Goal: Information Seeking & Learning: Learn about a topic

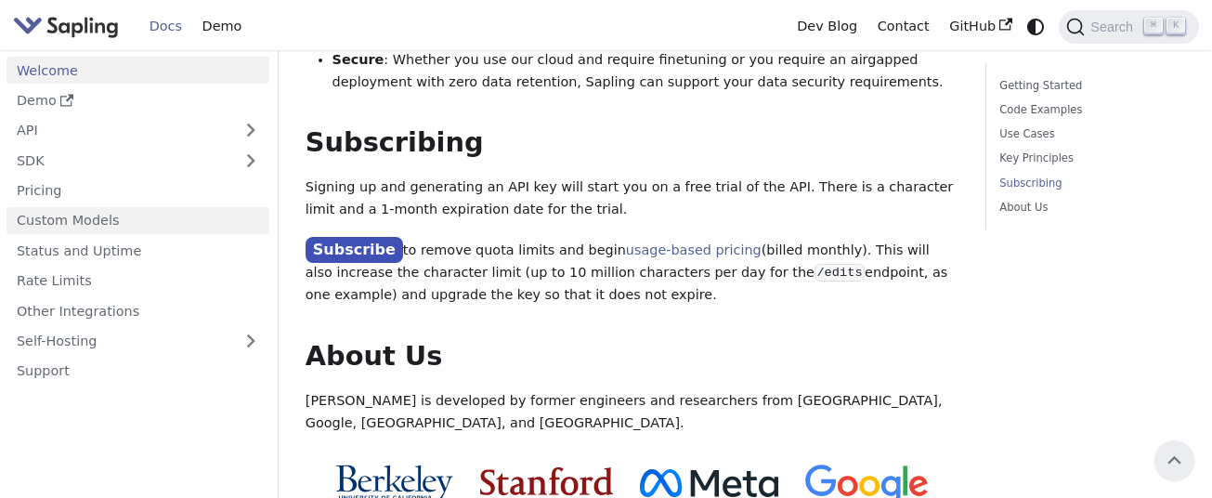
scroll to position [1579, 0]
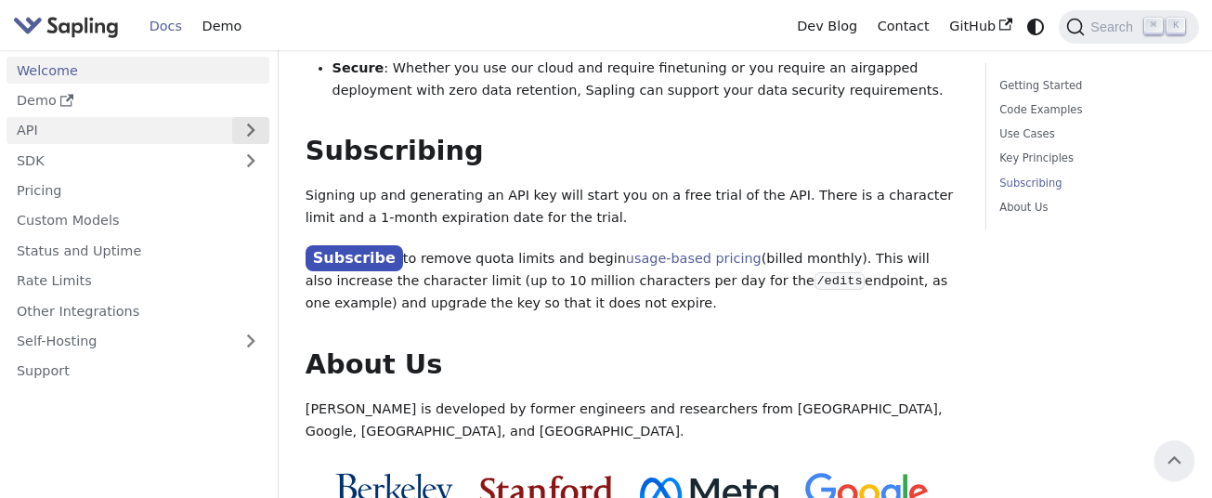
click at [258, 128] on button "Expand sidebar category 'API'" at bounding box center [250, 130] width 37 height 27
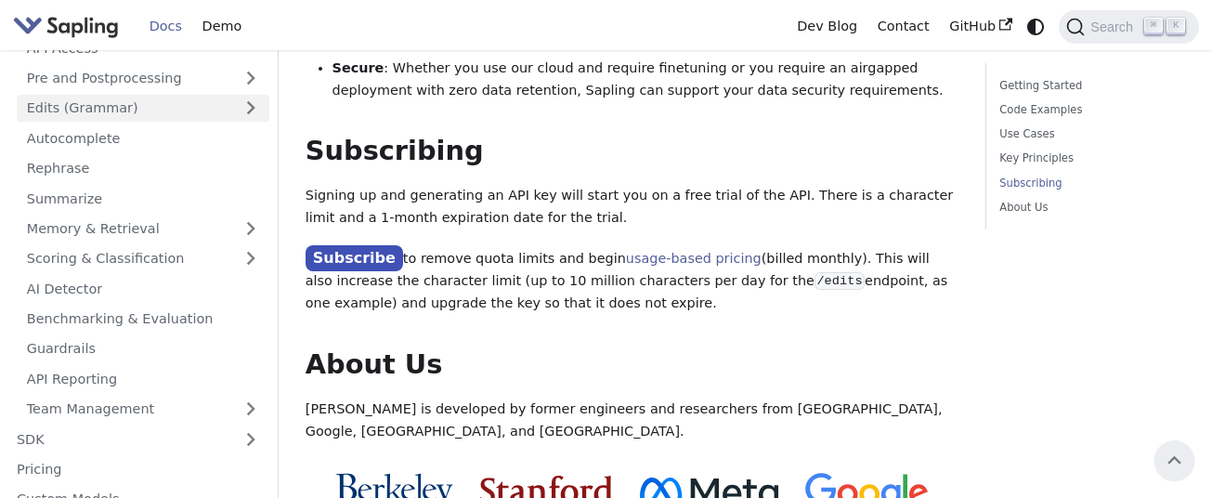
scroll to position [128, 0]
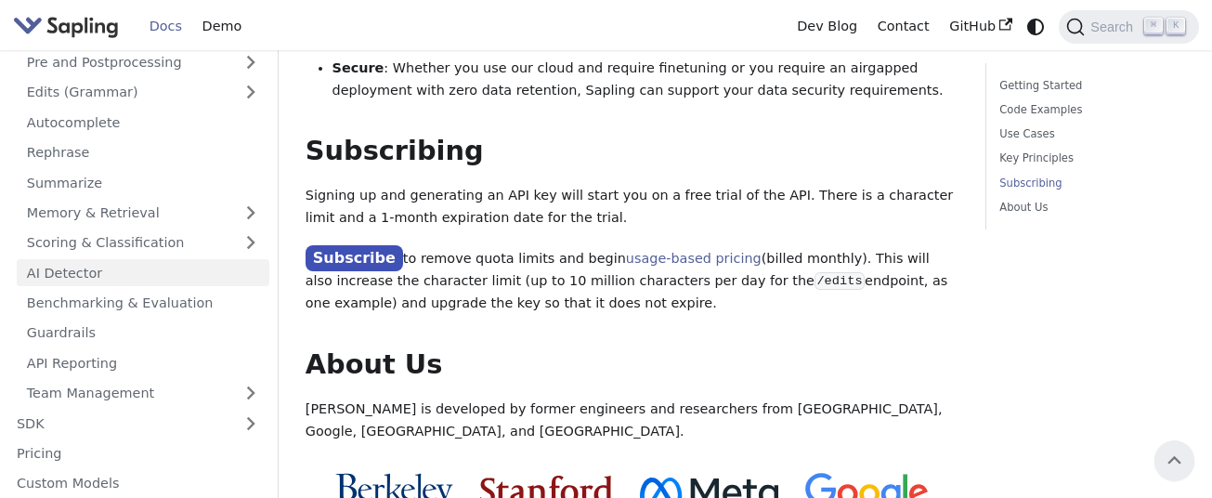
click at [66, 271] on link "AI Detector" at bounding box center [143, 272] width 253 height 27
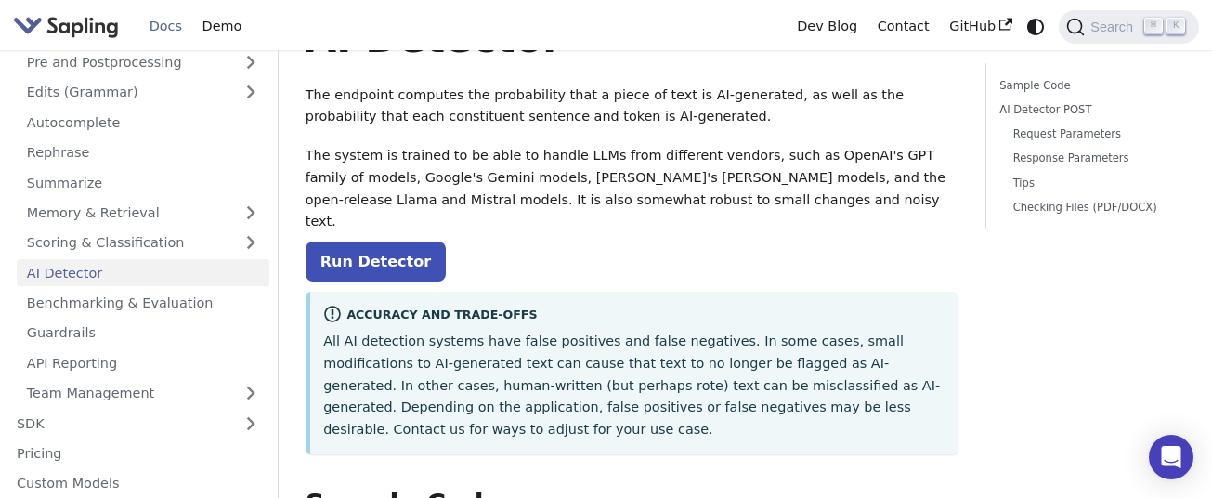
scroll to position [80, 0]
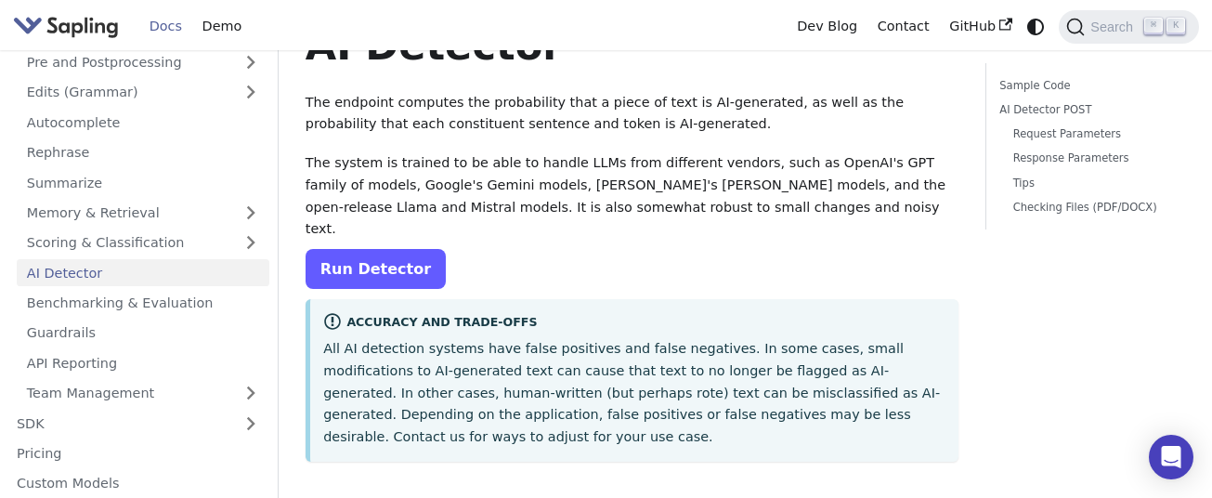
click at [370, 249] on link "Run Detector" at bounding box center [376, 269] width 140 height 40
